Goal: Find specific page/section: Find specific page/section

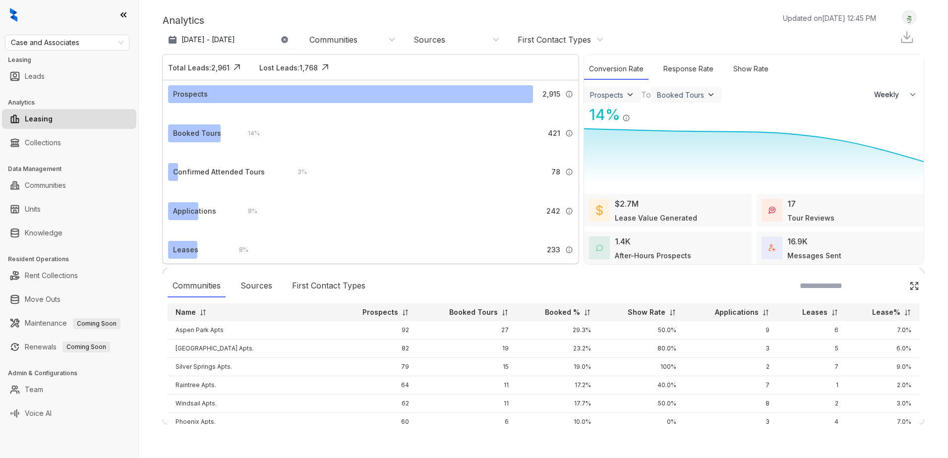
select select "******"
click at [101, 42] on span "Case and Associates" at bounding box center [67, 42] width 113 height 15
type input "***"
click at [83, 63] on div "[PERSON_NAME] Residential" at bounding box center [67, 62] width 109 height 11
click at [62, 233] on link "Knowledge" at bounding box center [44, 233] width 38 height 20
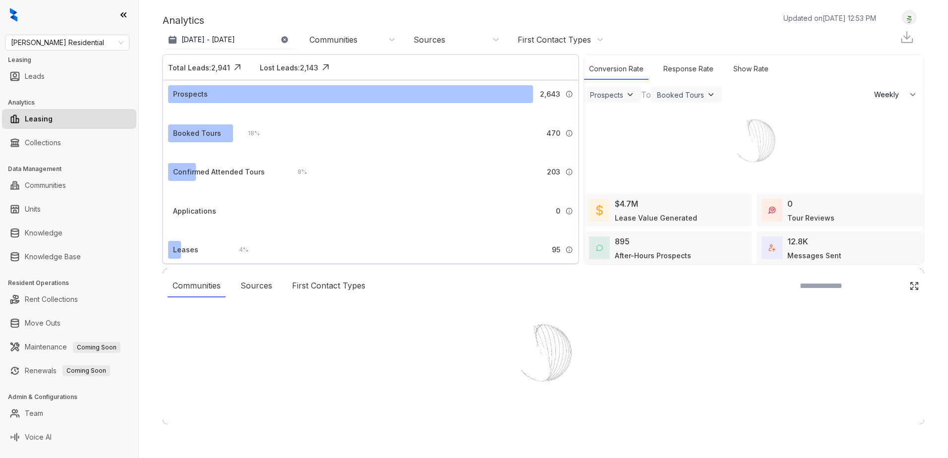
select select "******"
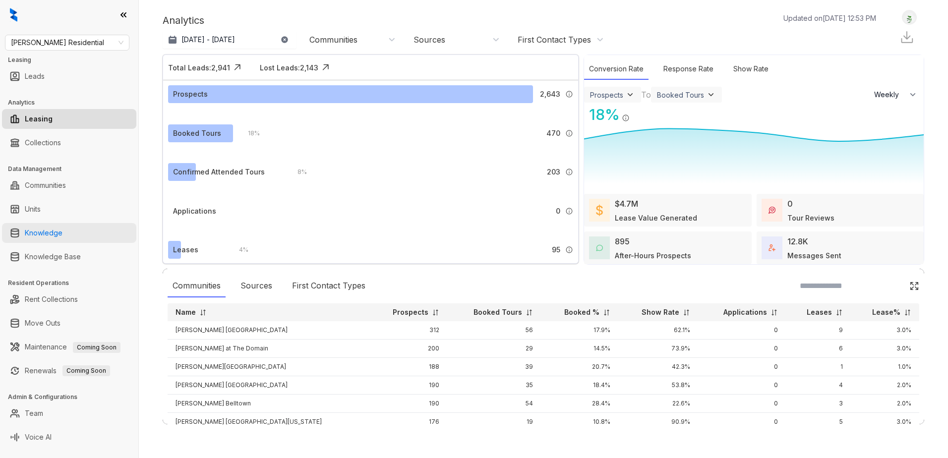
click at [62, 233] on link "Knowledge" at bounding box center [44, 233] width 38 height 20
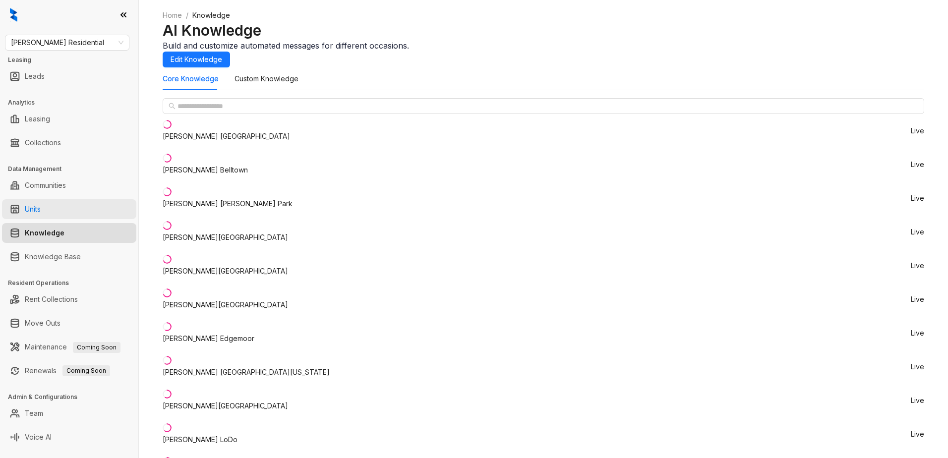
click at [41, 210] on link "Units" at bounding box center [33, 209] width 16 height 20
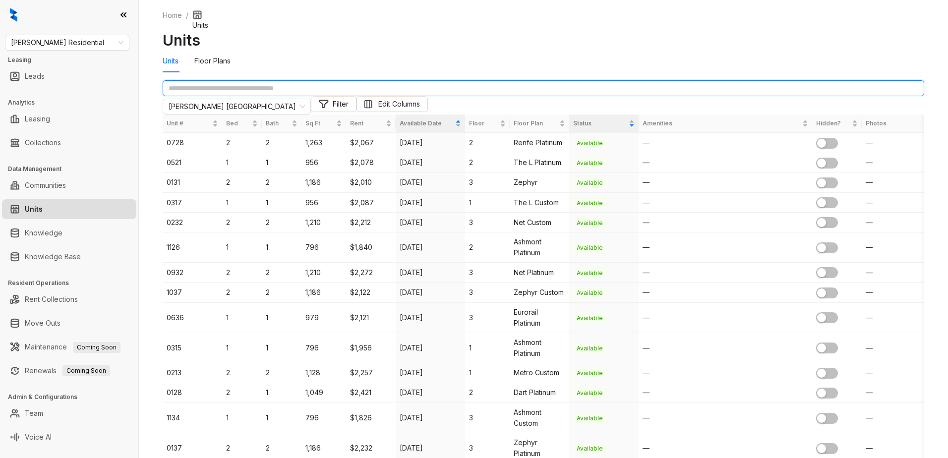
click at [269, 96] on input "text" at bounding box center [544, 88] width 762 height 16
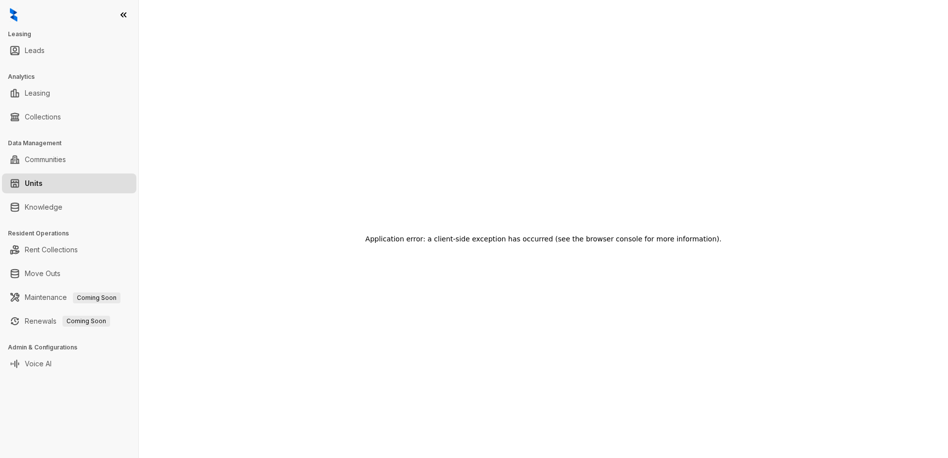
click at [43, 184] on link "Units" at bounding box center [34, 184] width 18 height 20
click at [43, 182] on link "Units" at bounding box center [34, 184] width 18 height 20
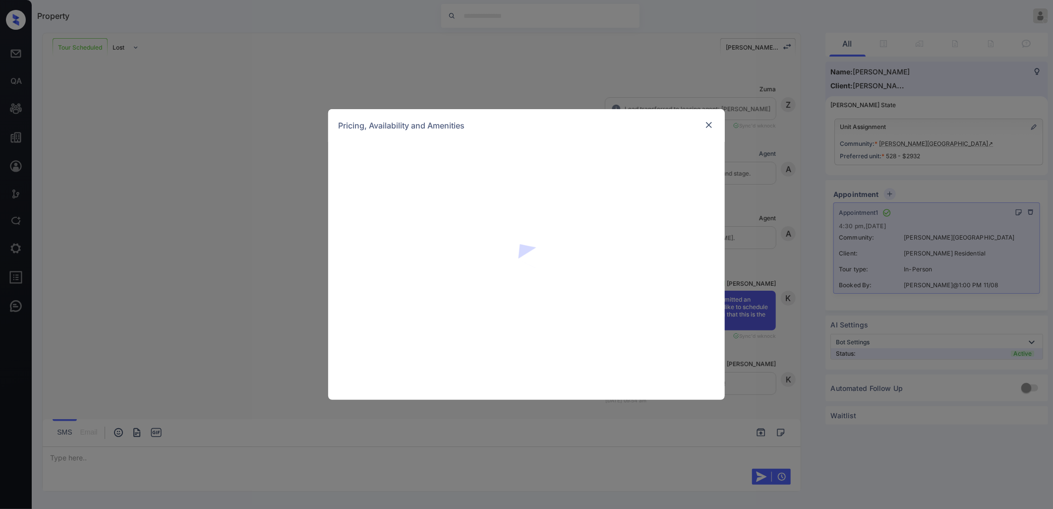
scroll to position [1839, 0]
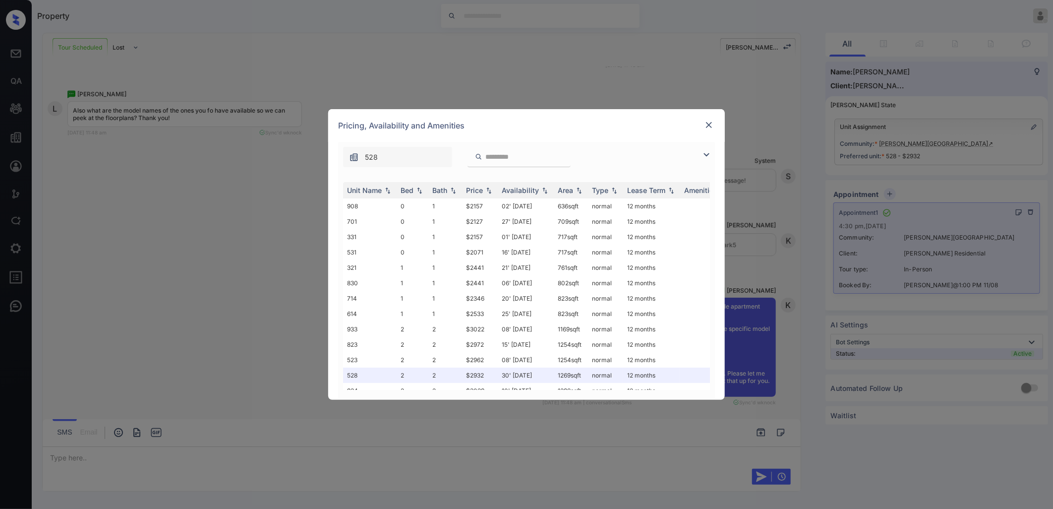
click at [533, 158] on input "search" at bounding box center [525, 157] width 81 height 8
type input "*"
click at [563, 83] on div "**********" at bounding box center [526, 254] width 1053 height 509
click at [711, 125] on img at bounding box center [709, 125] width 10 height 10
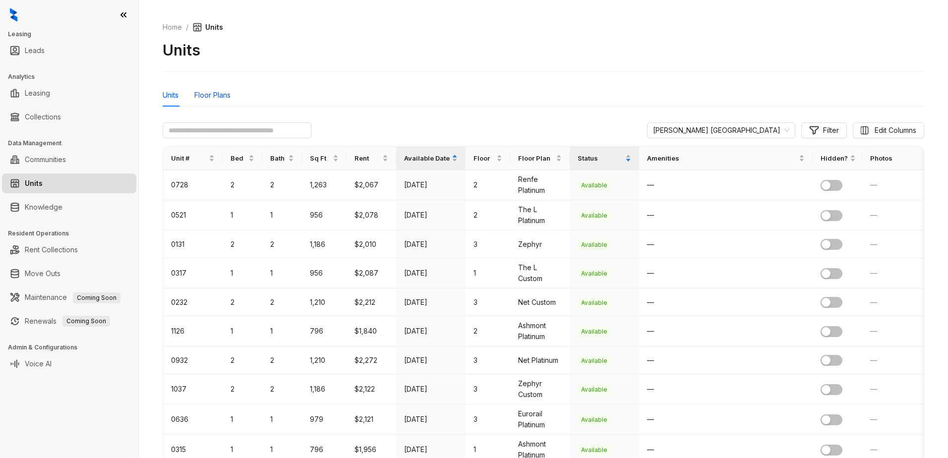
click at [212, 93] on div "Floor Plans" at bounding box center [212, 95] width 36 height 11
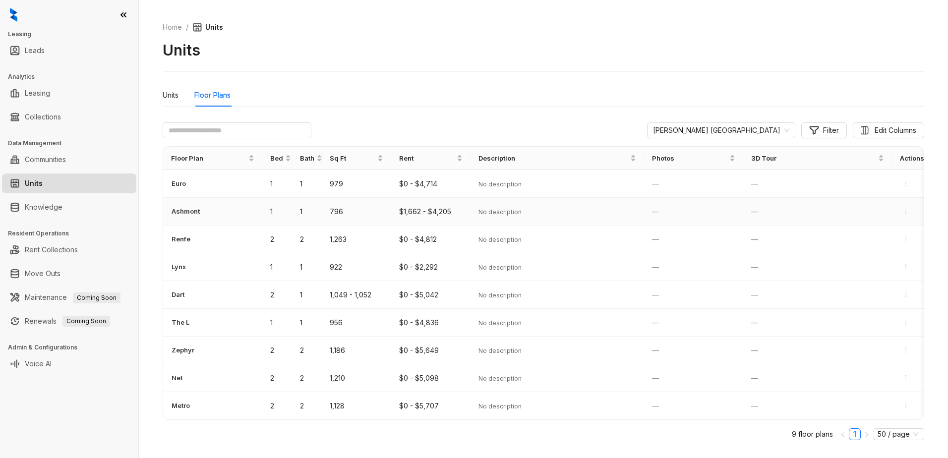
scroll to position [27, 0]
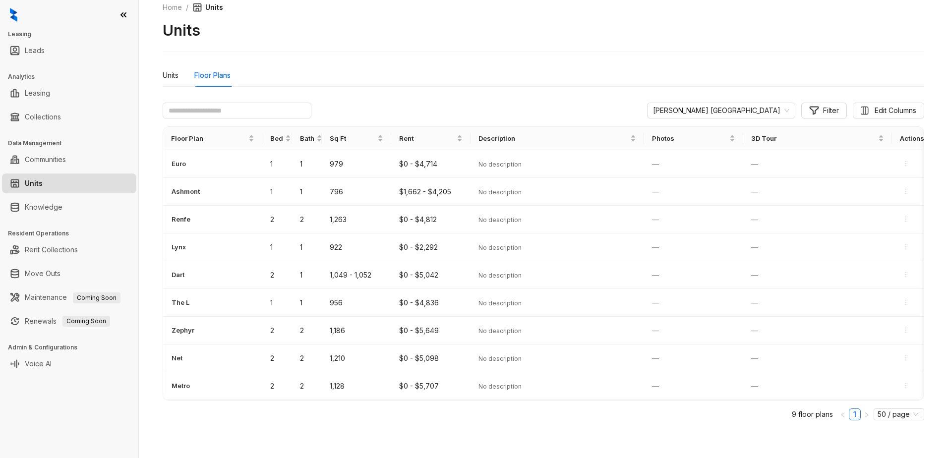
click at [360, 95] on div "Griffis Belleview Station Filter Edit Columns Floor Plan Bed Bath Sq Ft Rent De…" at bounding box center [544, 266] width 762 height 342
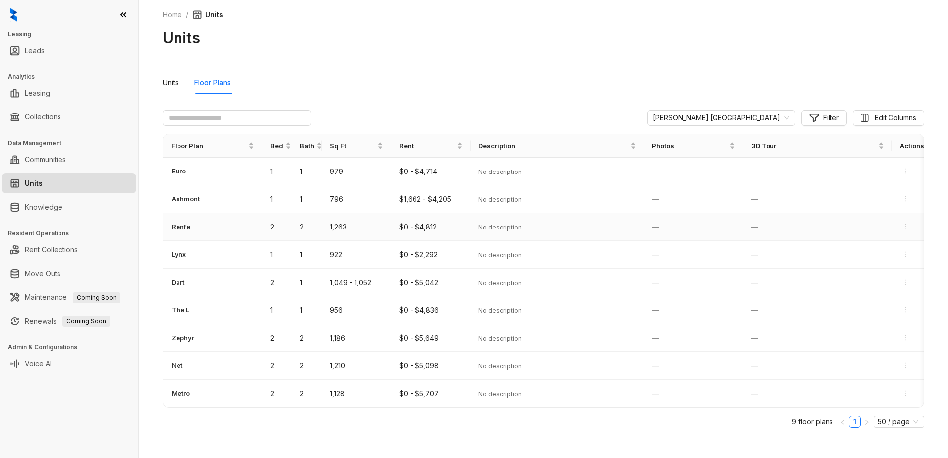
scroll to position [0, 0]
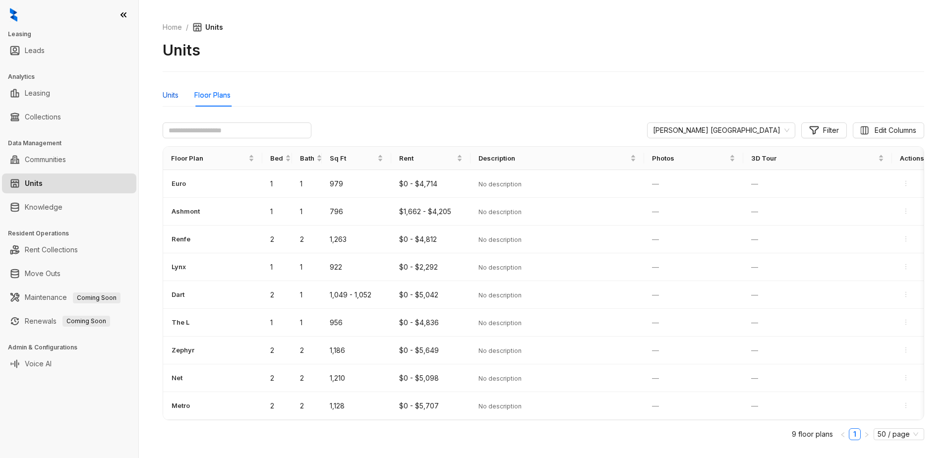
click at [176, 95] on div "Units" at bounding box center [171, 95] width 16 height 11
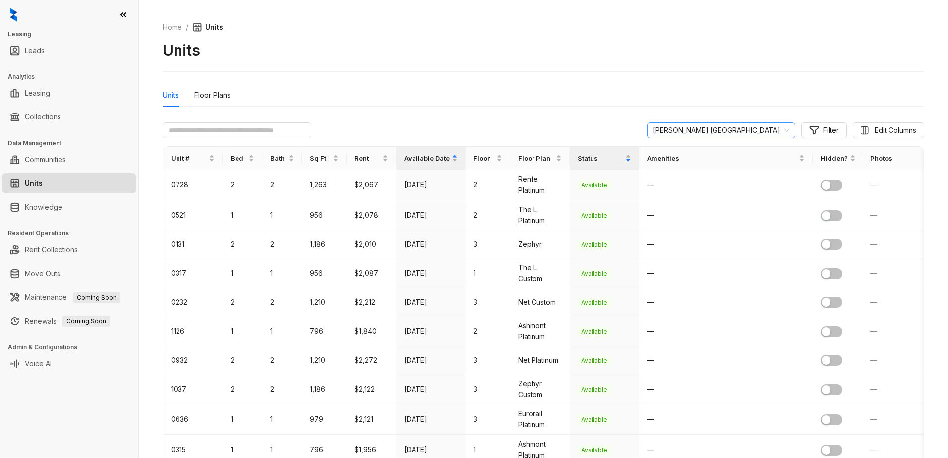
click at [745, 131] on span "[PERSON_NAME] [GEOGRAPHIC_DATA]" at bounding box center [721, 130] width 136 height 15
click at [627, 128] on div "Griffis Belleview Station Filter Edit Columns" at bounding box center [544, 131] width 762 height 16
click at [769, 131] on span "[PERSON_NAME] [GEOGRAPHIC_DATA]" at bounding box center [721, 130] width 136 height 15
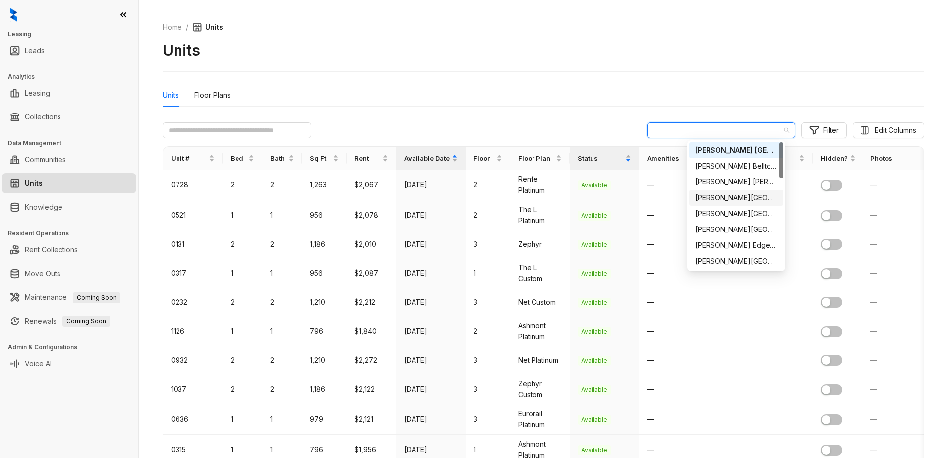
click at [748, 198] on div "[PERSON_NAME][GEOGRAPHIC_DATA]" at bounding box center [736, 197] width 82 height 11
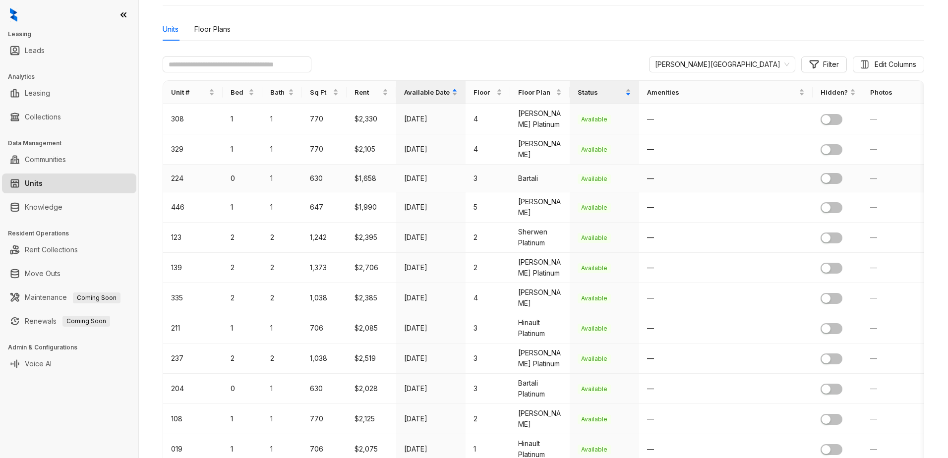
scroll to position [50, 0]
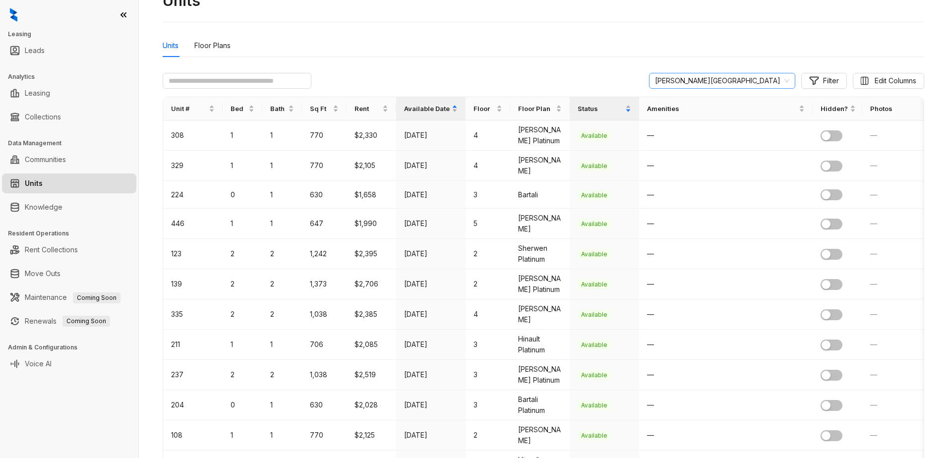
click at [771, 79] on span "[PERSON_NAME][GEOGRAPHIC_DATA]" at bounding box center [722, 80] width 134 height 15
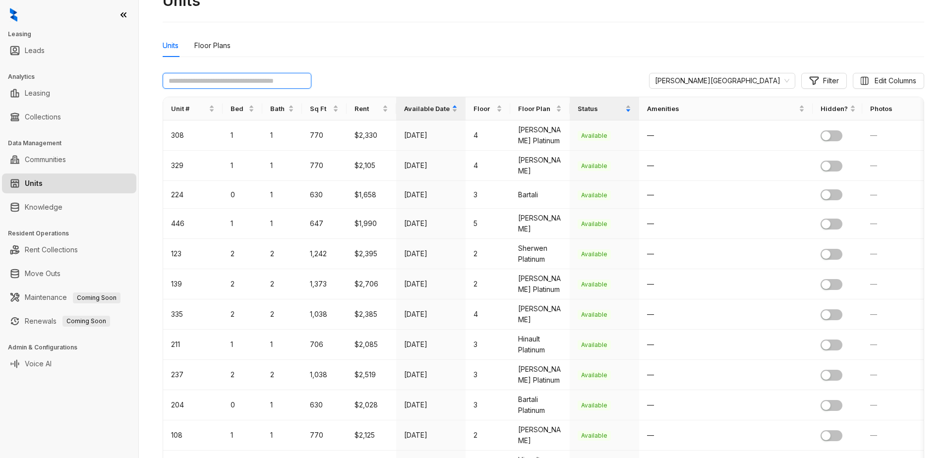
click at [285, 81] on input "text" at bounding box center [237, 81] width 149 height 16
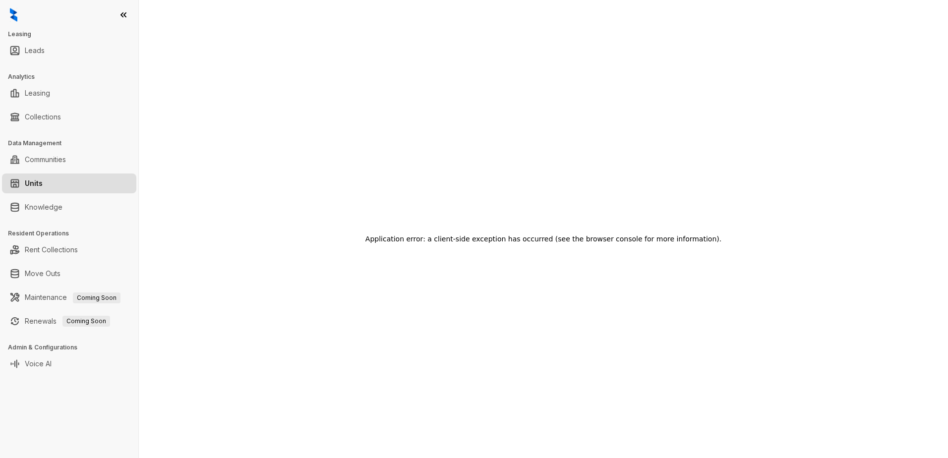
click at [43, 182] on link "Units" at bounding box center [34, 184] width 18 height 20
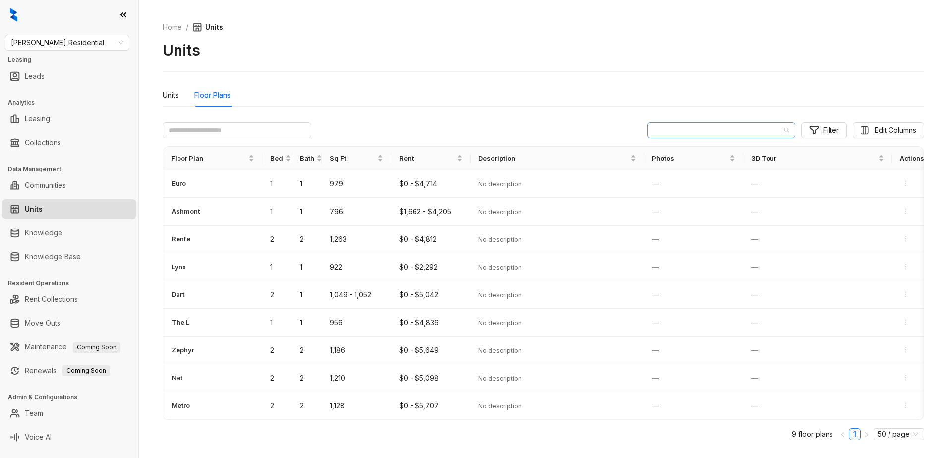
click at [750, 130] on span "[PERSON_NAME] [GEOGRAPHIC_DATA]" at bounding box center [721, 130] width 136 height 15
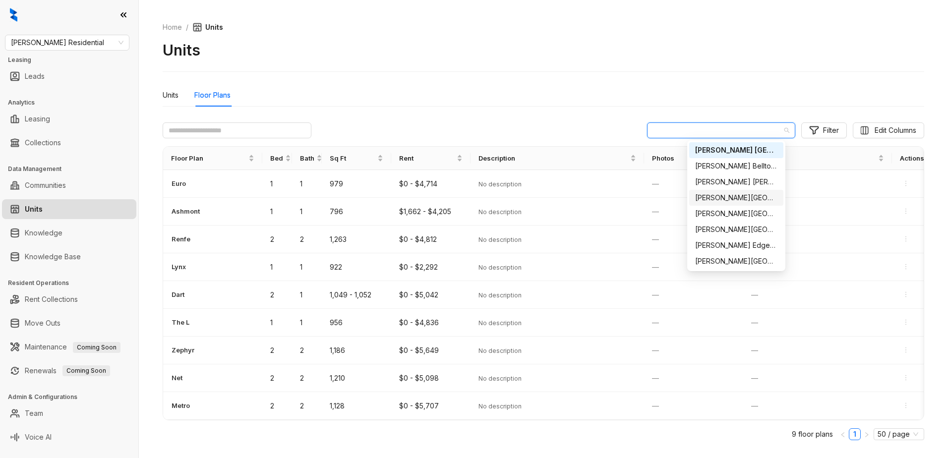
click at [733, 199] on div "[PERSON_NAME][GEOGRAPHIC_DATA]" at bounding box center [736, 197] width 82 height 11
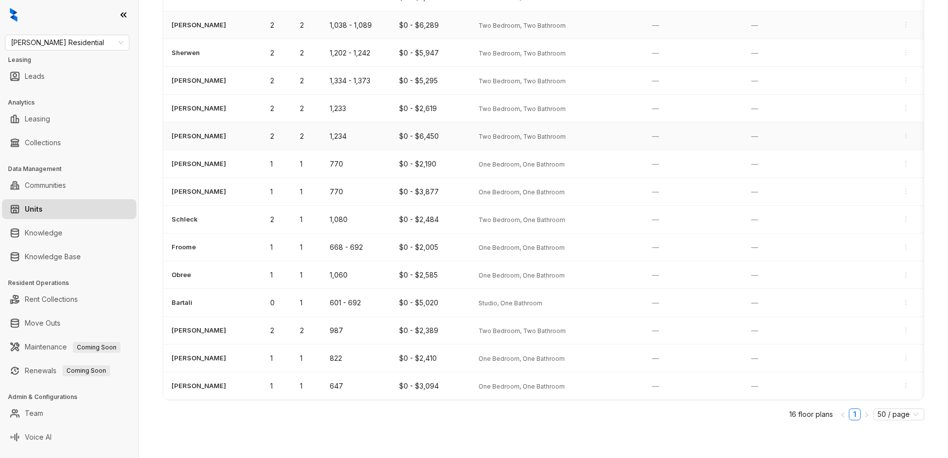
scroll to position [222, 0]
click at [911, 417] on span "50 / page" at bounding box center [899, 414] width 43 height 11
click at [898, 398] on div "100 / page" at bounding box center [899, 396] width 35 height 11
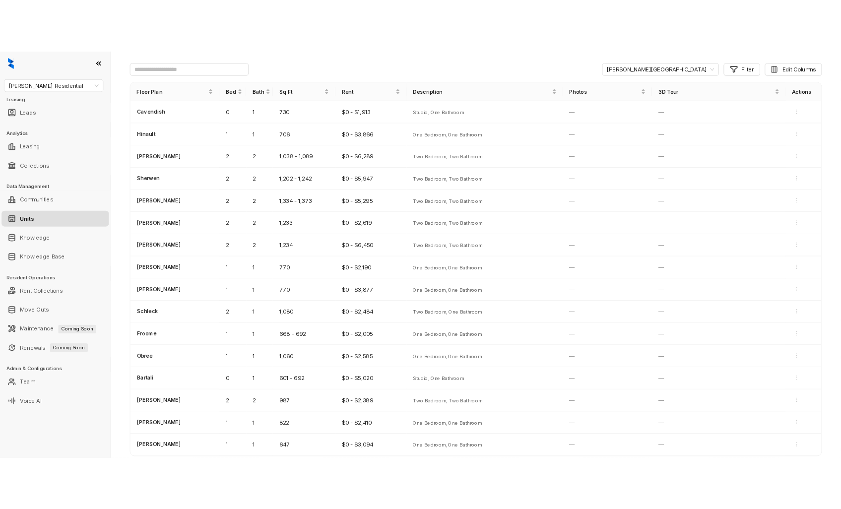
scroll to position [110, 0]
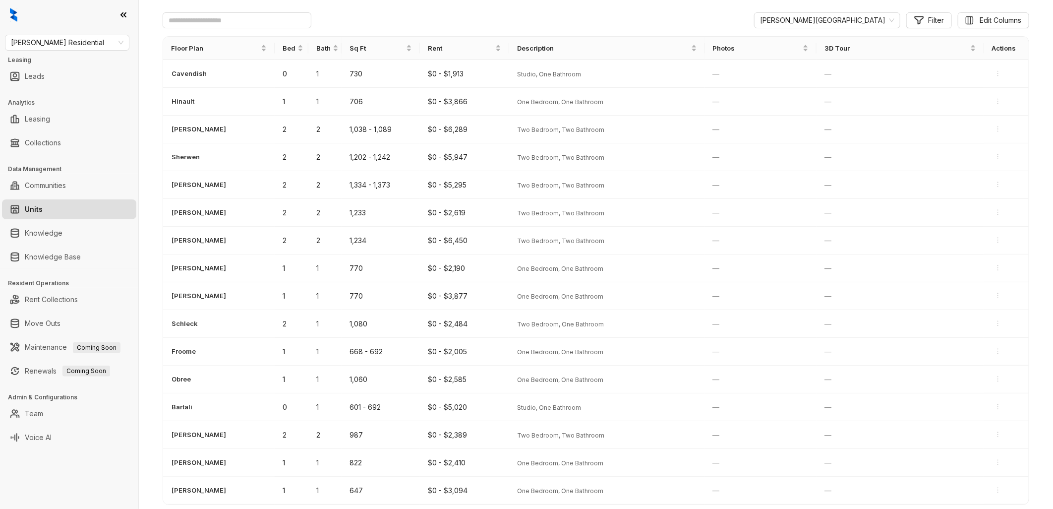
click at [702, 18] on div "[PERSON_NAME] Creek Filter Edit Columns" at bounding box center [596, 20] width 867 height 16
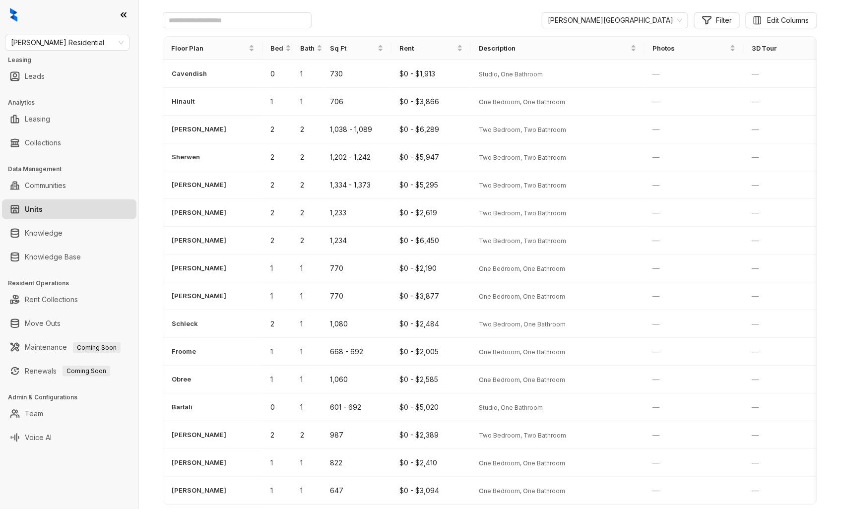
click at [150, 23] on div "Home / Units Units Units Floor Plans [PERSON_NAME][GEOGRAPHIC_DATA] Filter Edit…" at bounding box center [490, 254] width 702 height 509
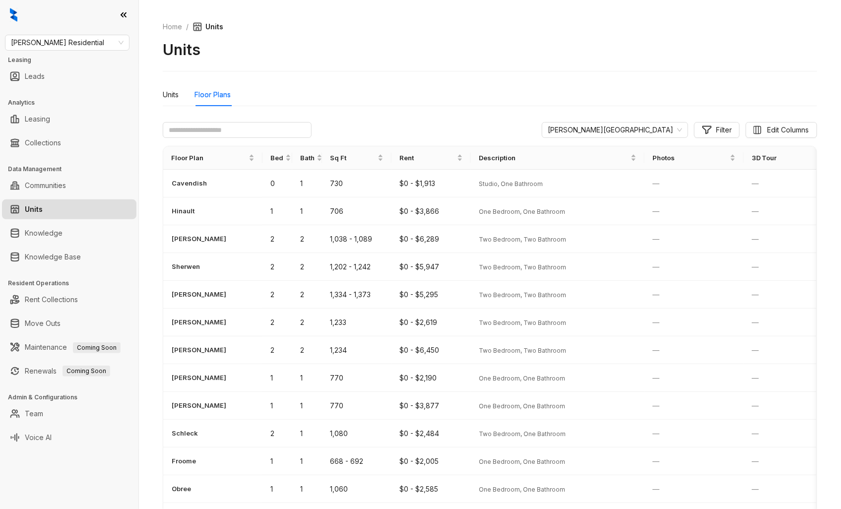
scroll to position [0, 0]
